Goal: Task Accomplishment & Management: Manage account settings

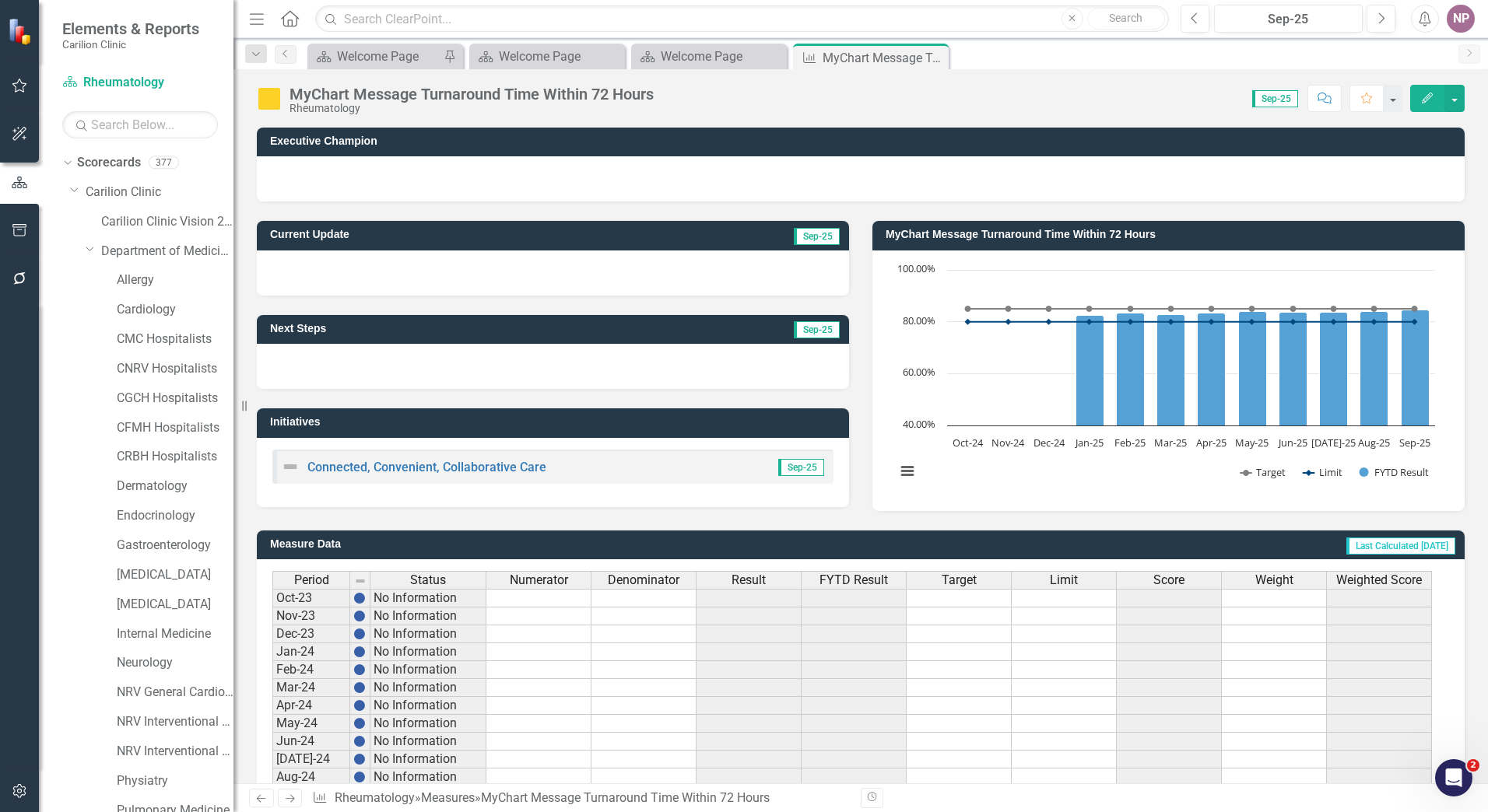
scroll to position [155, 0]
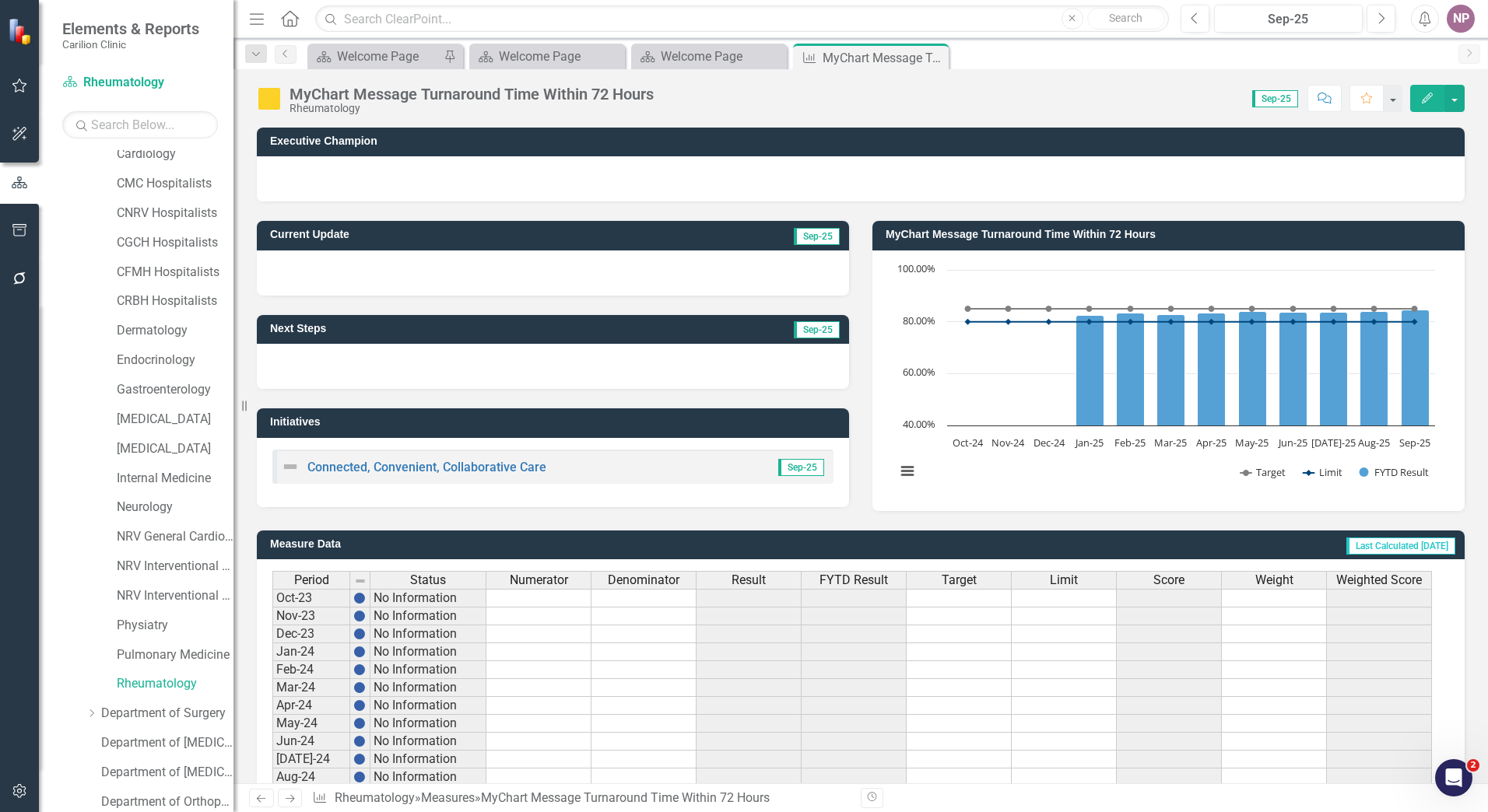
click at [1441, 82] on div "MyChart Message Turnaround Time Within 72 Hours Rheumatology Score: 0.00 Sep-25…" at bounding box center [860, 93] width 1255 height 47
click at [1414, 99] on button "Edit" at bounding box center [1427, 98] width 35 height 27
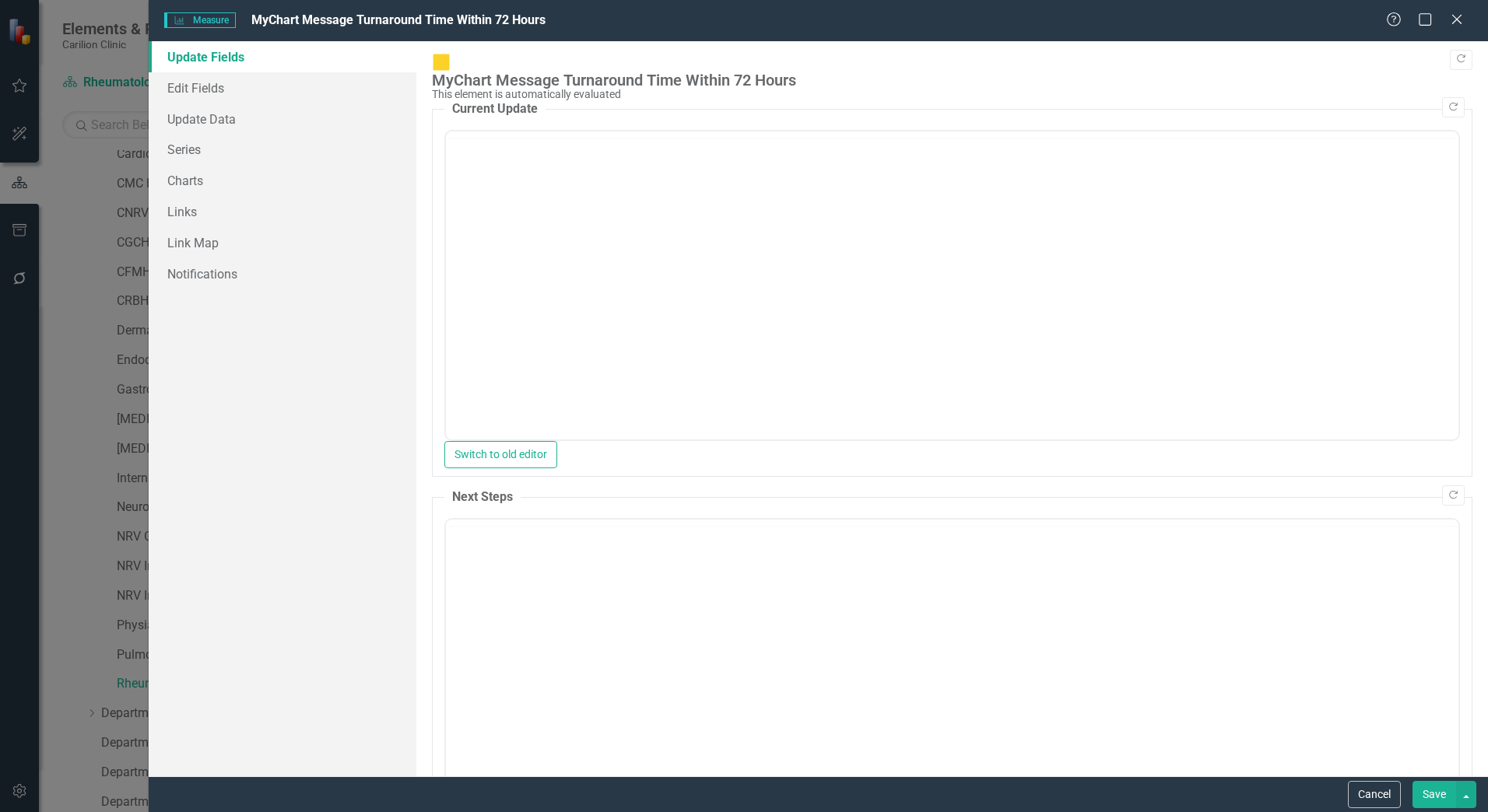
scroll to position [0, 0]
click at [246, 83] on link "Edit Fields" at bounding box center [282, 88] width 268 height 31
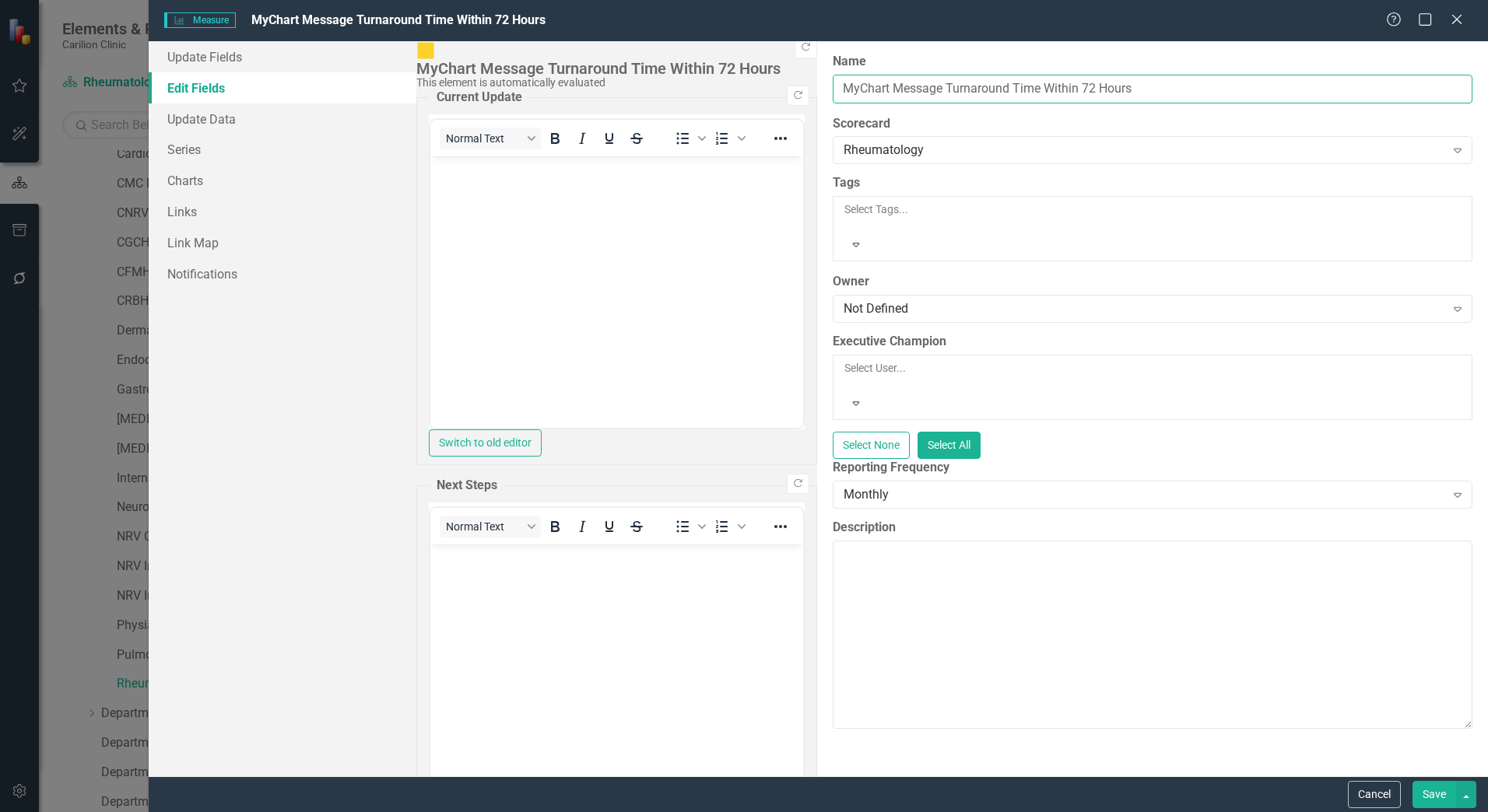
drag, startPoint x: 765, startPoint y: 89, endPoint x: -93, endPoint y: 39, distance: 859.5
click at [0, 39] on html "Elements & Reports Carilion Clinic Scorecard Rheumatology Search Dropdown Score…" at bounding box center [744, 406] width 1488 height 812
type input "Epic Message Turnaround [DATE]"
click at [1420, 798] on button "Save" at bounding box center [1434, 795] width 43 height 27
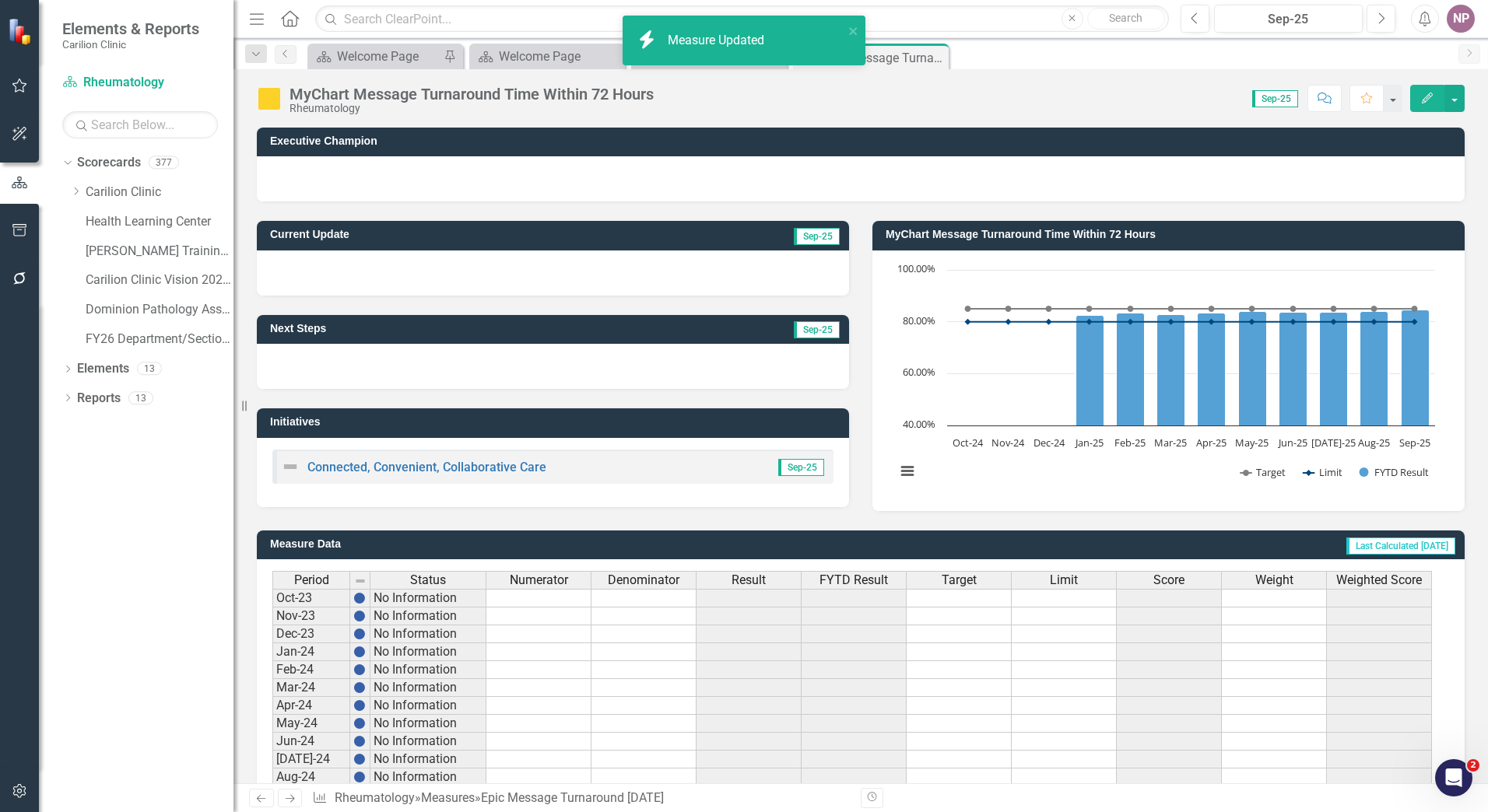
scroll to position [274, 0]
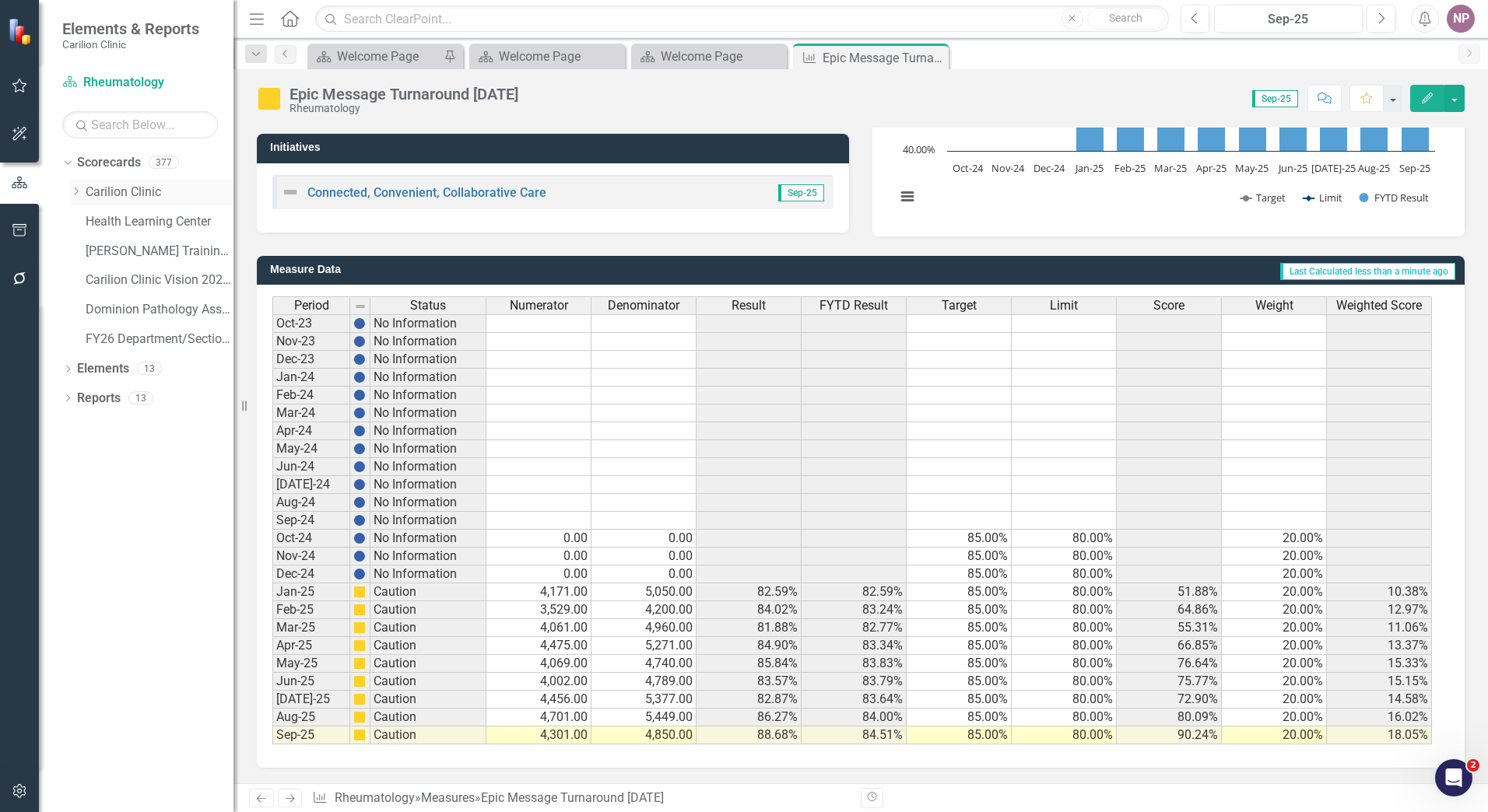
click at [142, 195] on link "Carilion Clinic" at bounding box center [159, 192] width 148 height 18
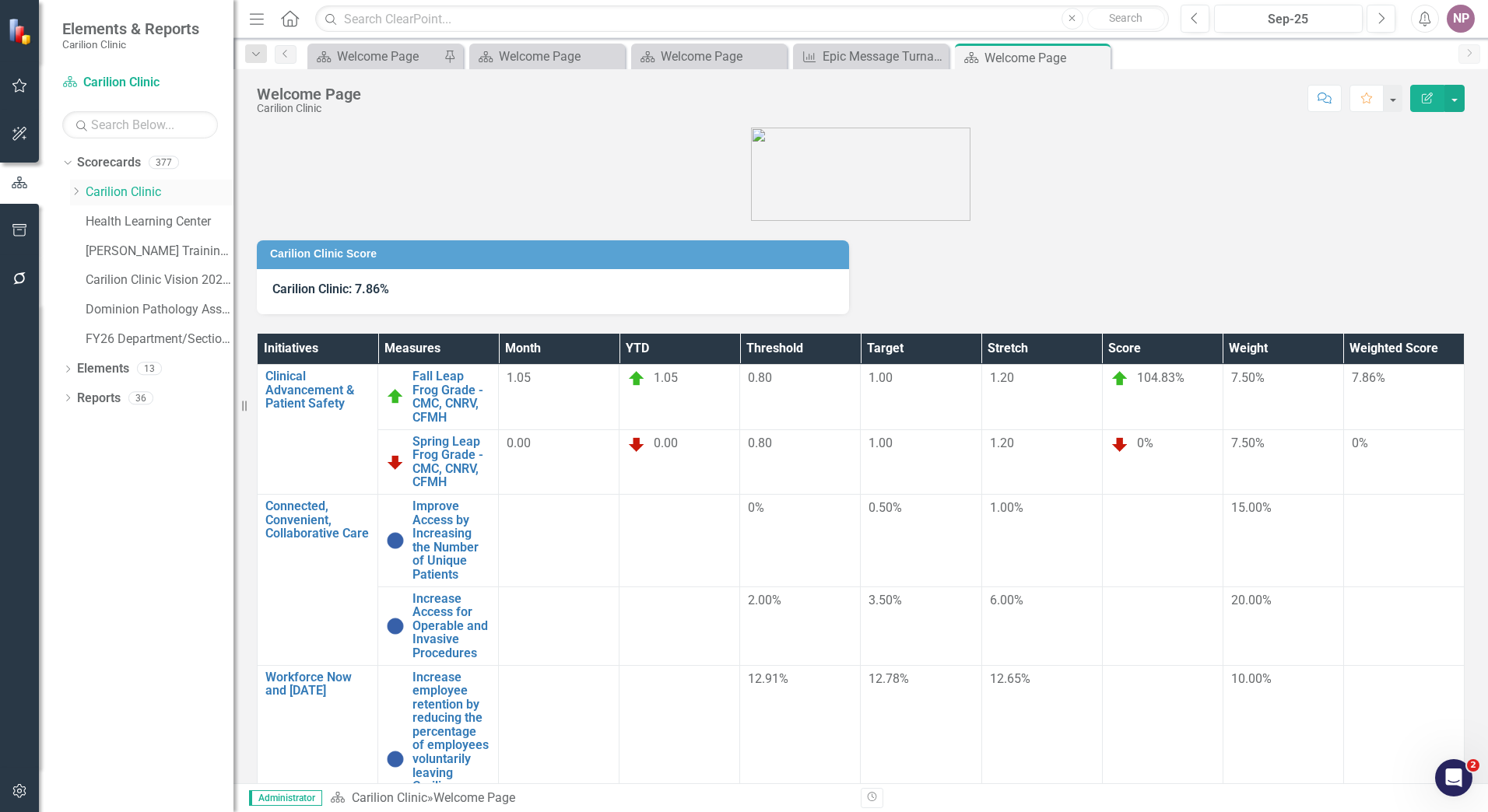
click at [75, 188] on icon "Dropdown" at bounding box center [76, 192] width 12 height 10
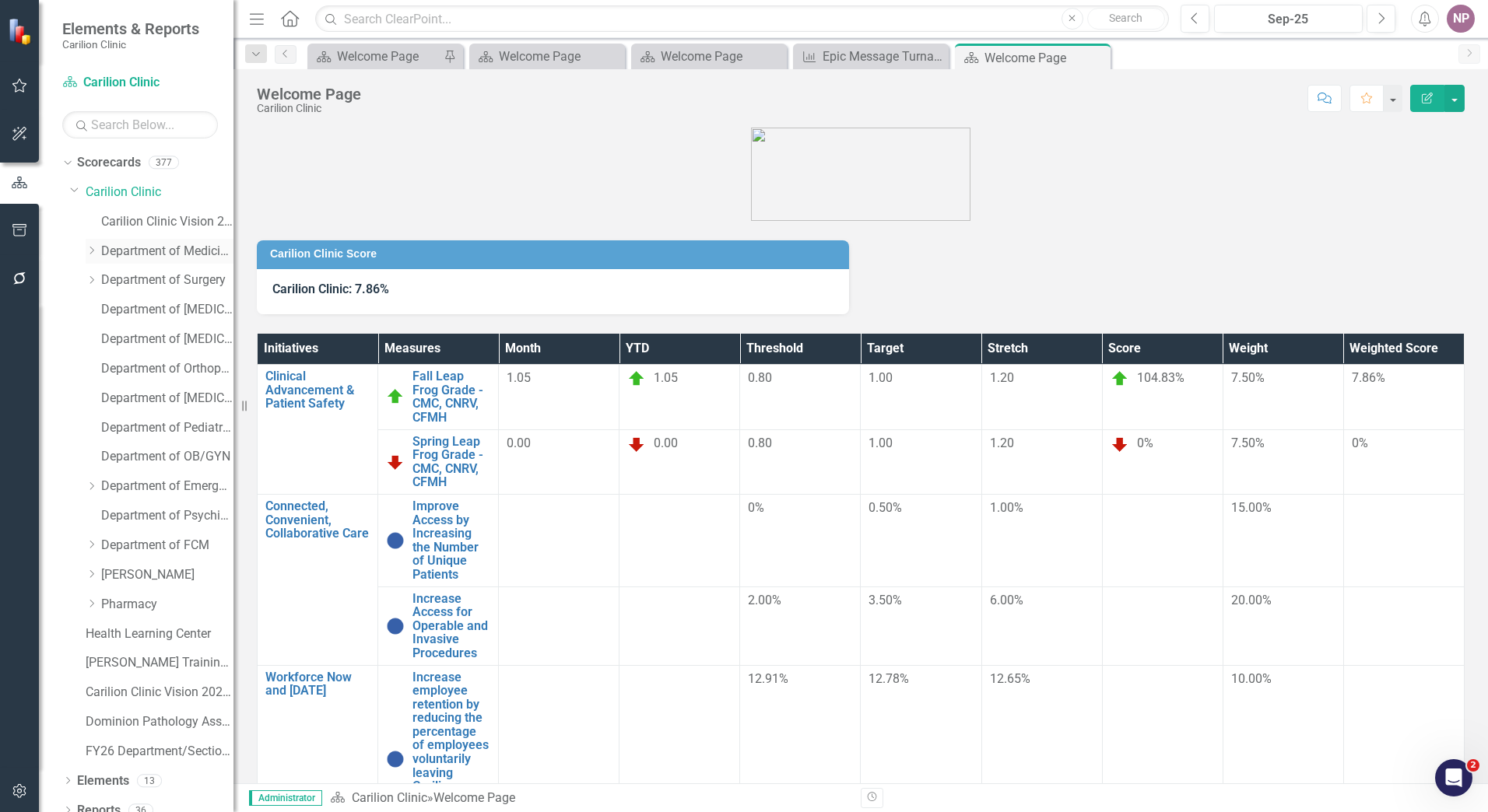
click at [88, 249] on icon "Dropdown" at bounding box center [91, 251] width 12 height 10
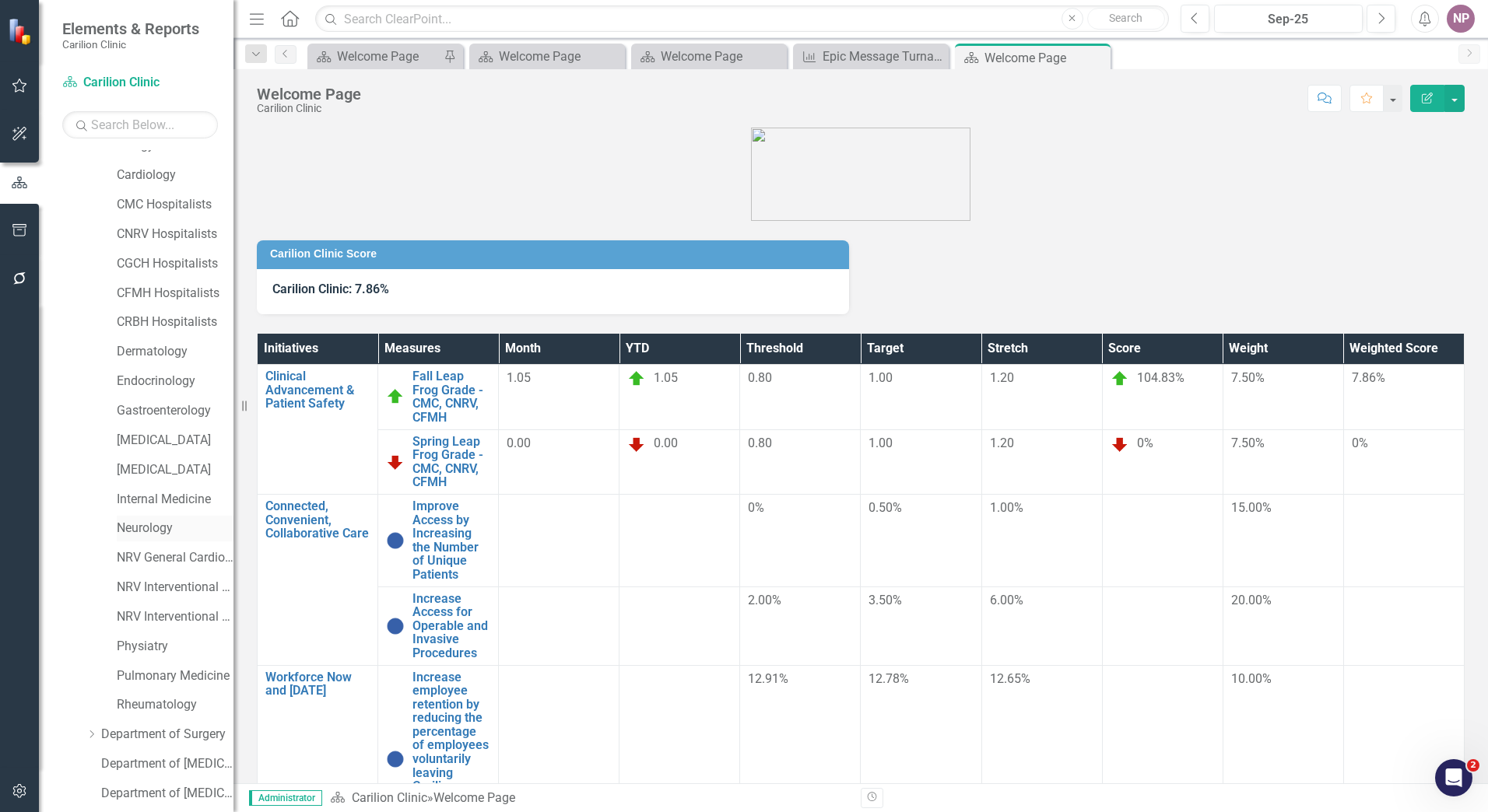
scroll to position [155, 0]
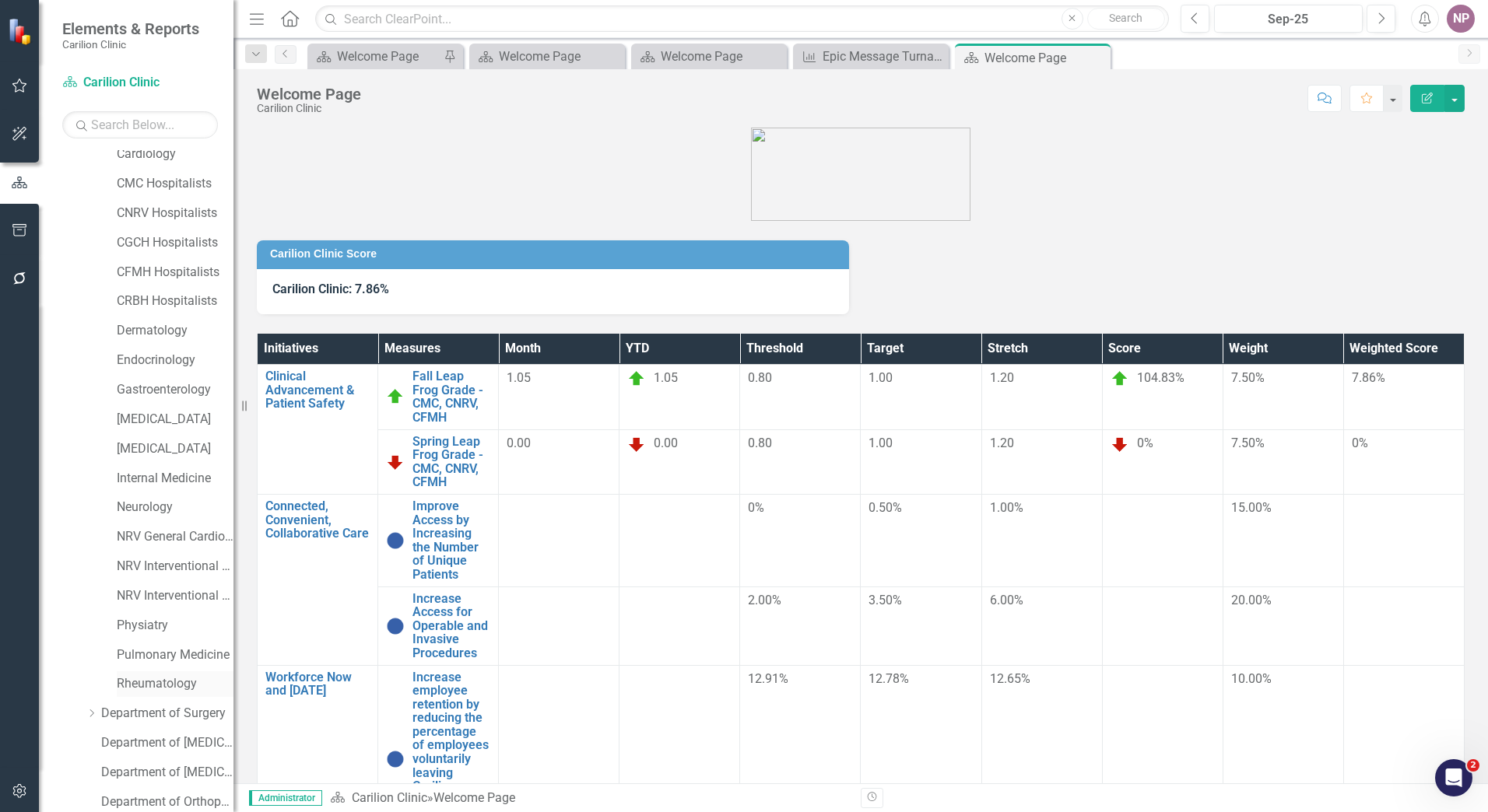
click at [183, 674] on div "Rheumatology" at bounding box center [175, 684] width 117 height 26
click at [189, 691] on link "Rheumatology" at bounding box center [175, 684] width 117 height 18
